Goal: Task Accomplishment & Management: Complete application form

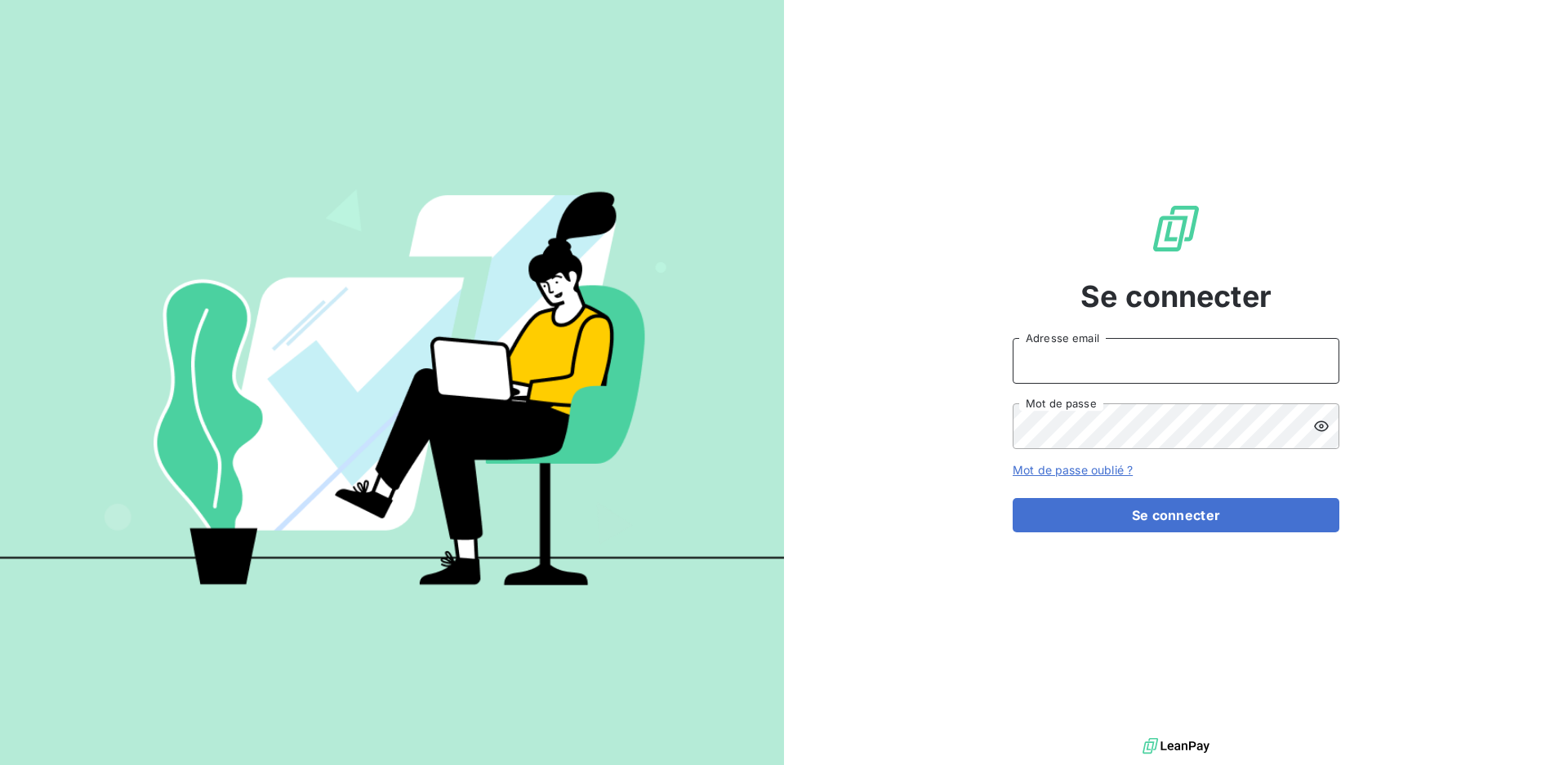
click at [1224, 360] on input "Adresse email" at bounding box center [1176, 361] width 327 height 45
click at [939, 408] on div "Se connecter Adresse email Mot de passe Mot de passe oublié ? Se connecter" at bounding box center [1176, 367] width 784 height 734
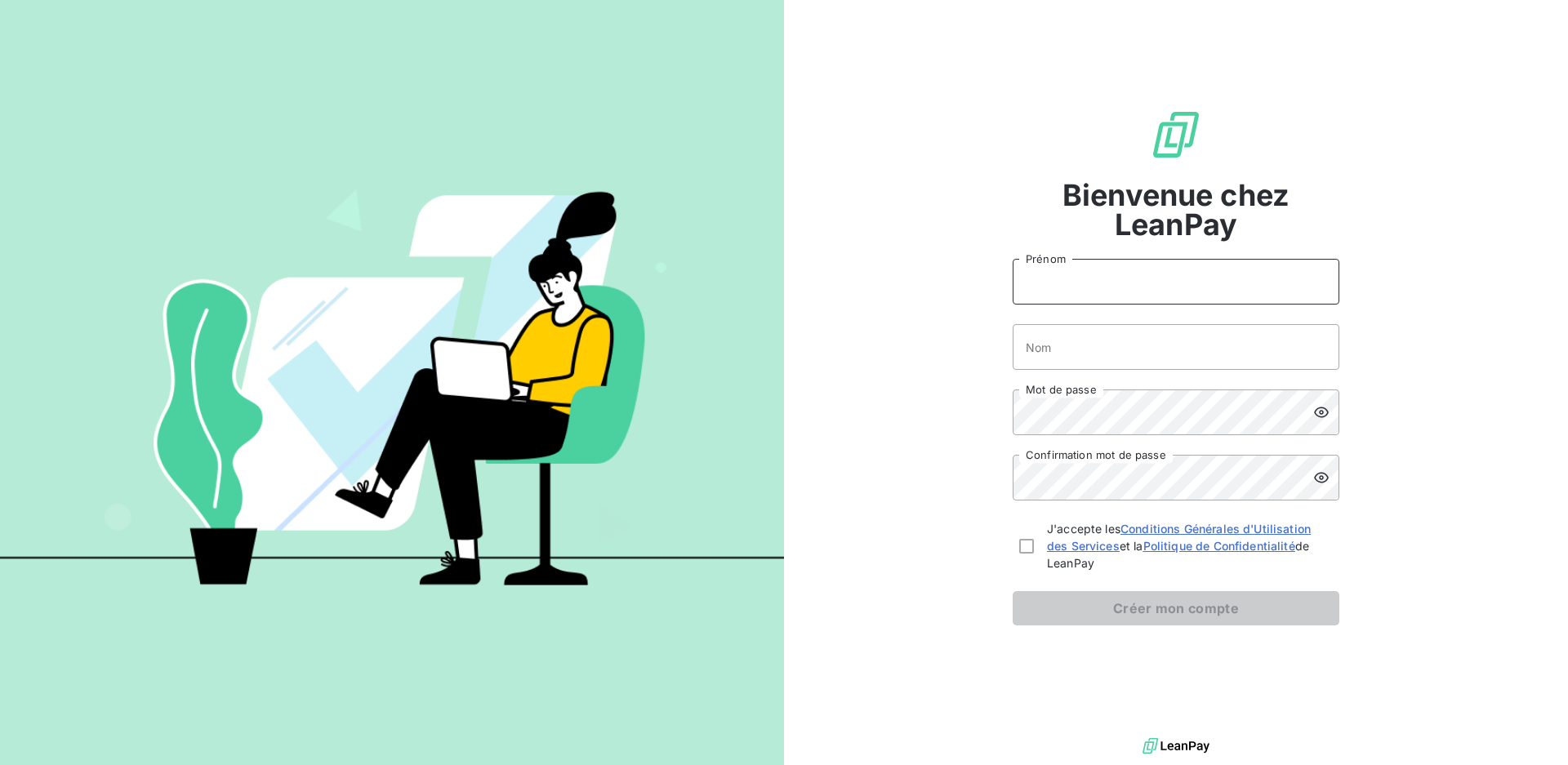
click at [1087, 276] on input "Prénom" at bounding box center [1176, 282] width 327 height 45
type input "[PERSON_NAME]"
click at [1095, 342] on input "Nom" at bounding box center [1176, 347] width 327 height 45
type input "Pontille"
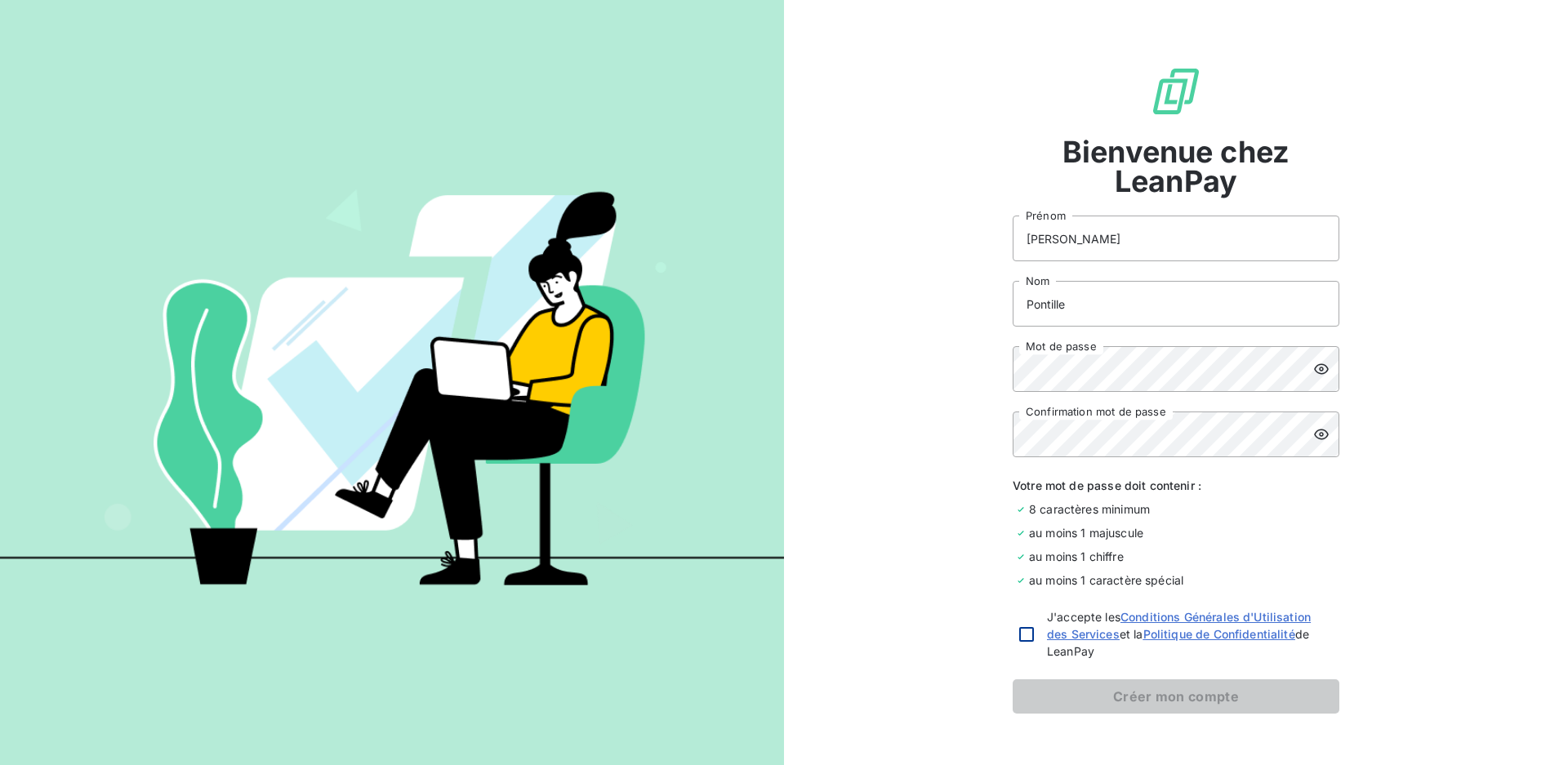
click at [1022, 630] on div at bounding box center [1026, 634] width 14 height 14
checkbox input "true"
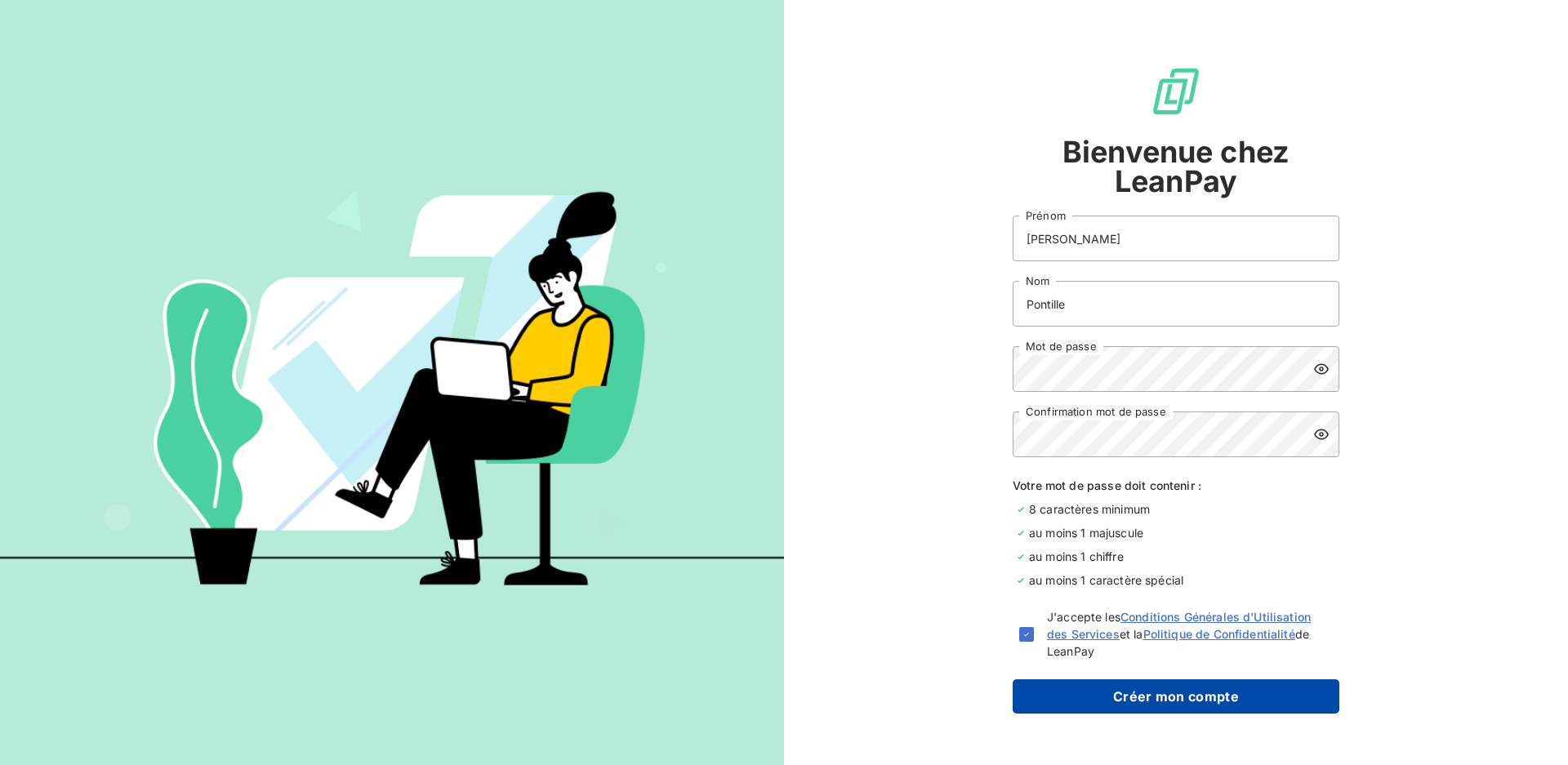
click at [1143, 695] on button "Créer mon compte" at bounding box center [1176, 696] width 327 height 34
